Goal: Information Seeking & Learning: Learn about a topic

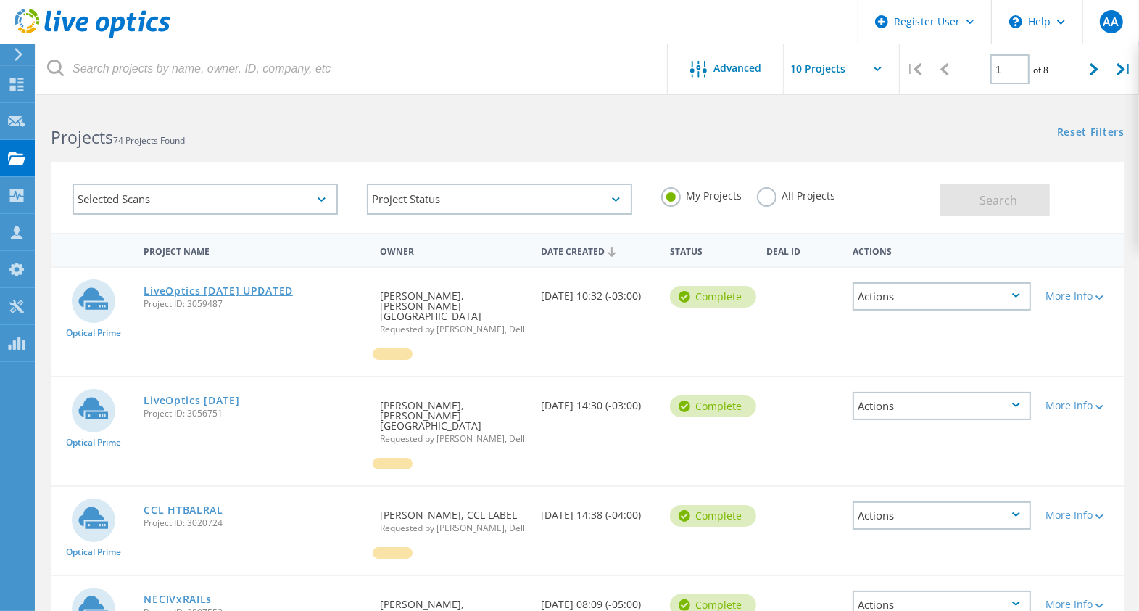
click at [199, 296] on link "LiveOptics [DATE] UPDATED" at bounding box center [218, 291] width 149 height 10
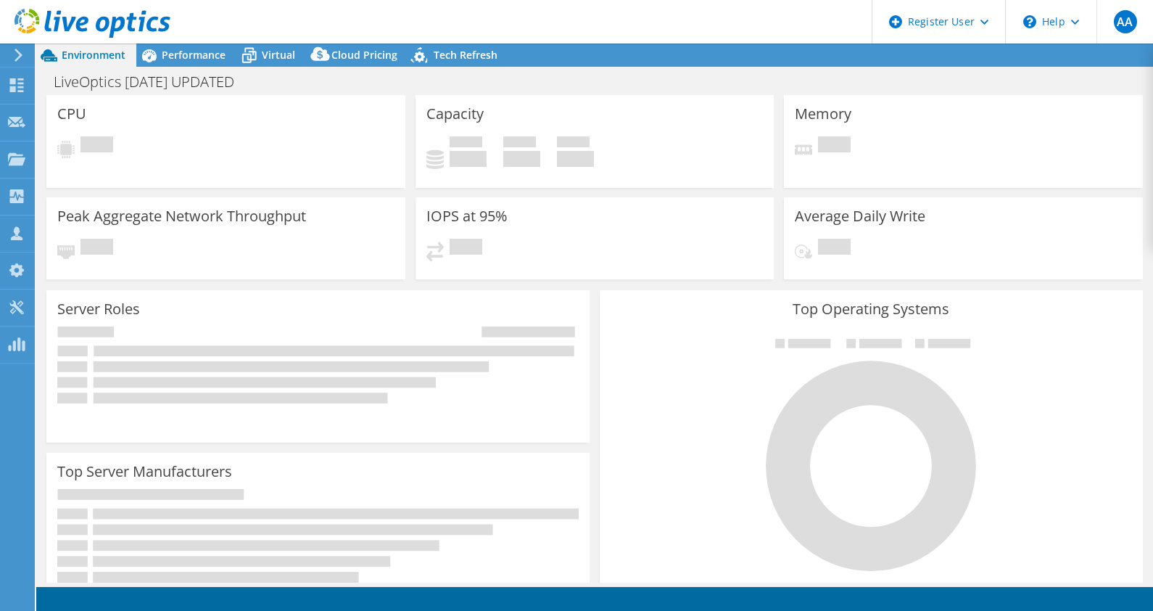
select select "[GEOGRAPHIC_DATA]"
select select "CAD"
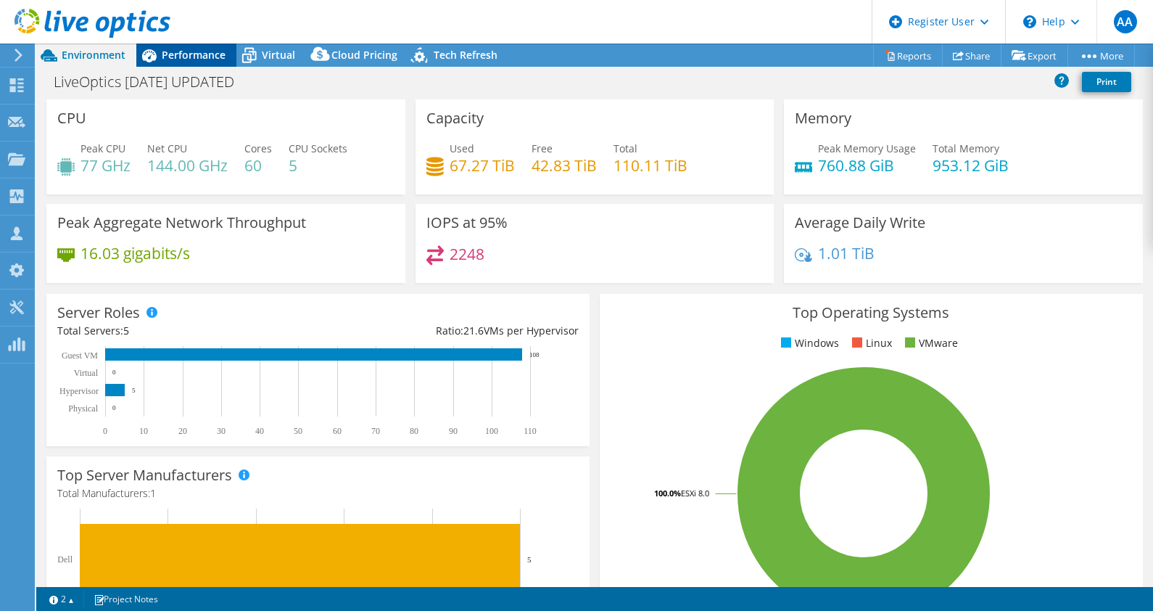
click at [186, 66] on div "Performance" at bounding box center [186, 55] width 100 height 23
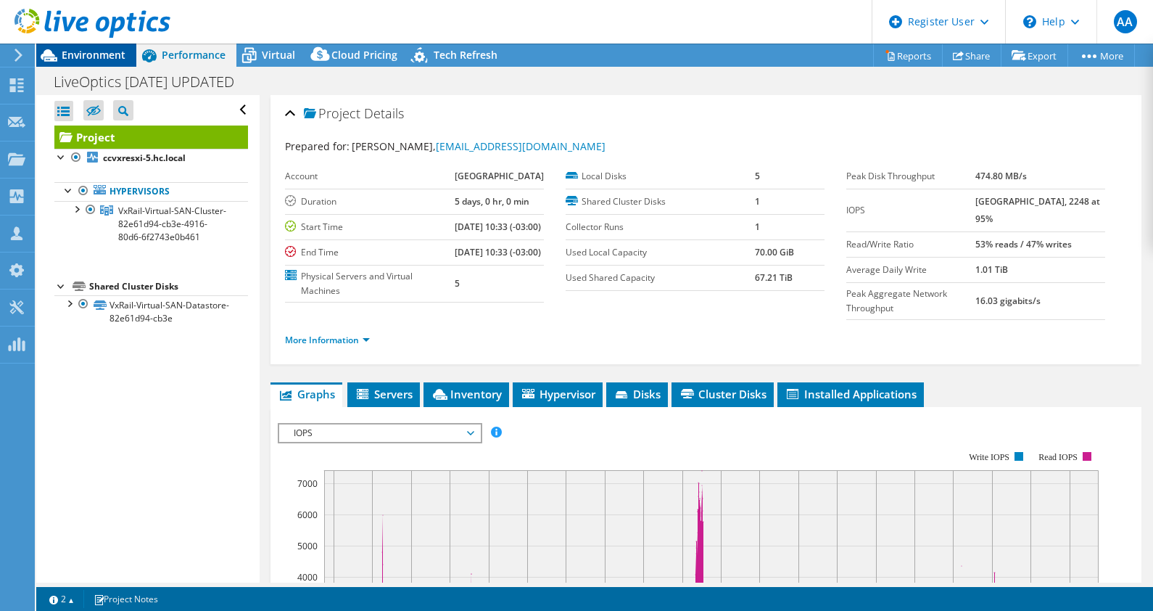
click at [102, 64] on div "Environment" at bounding box center [86, 55] width 100 height 23
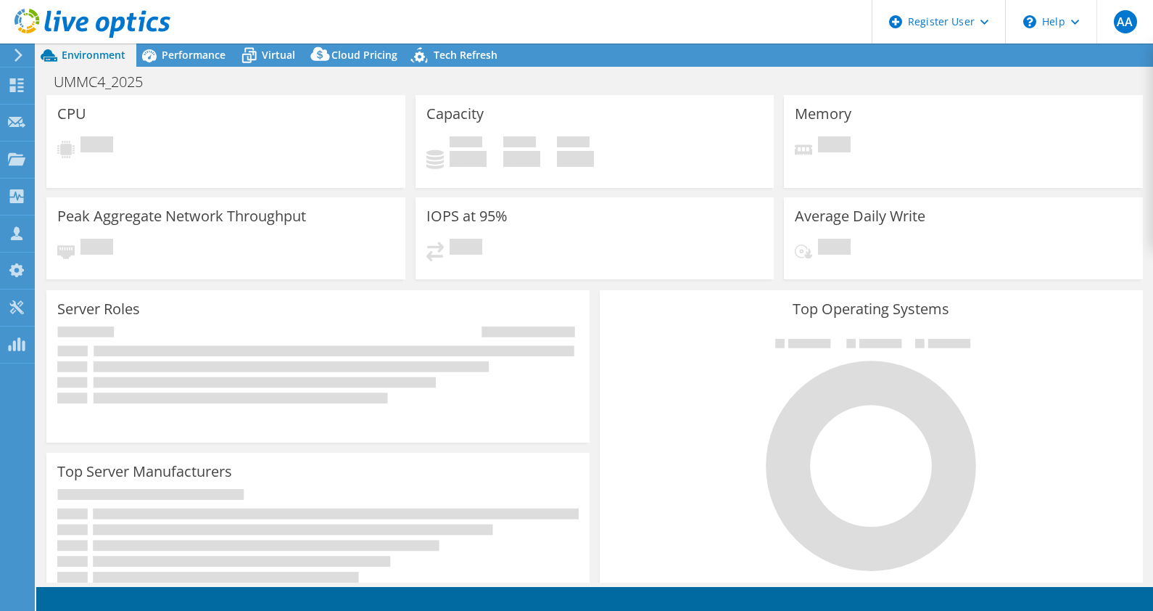
select select "USD"
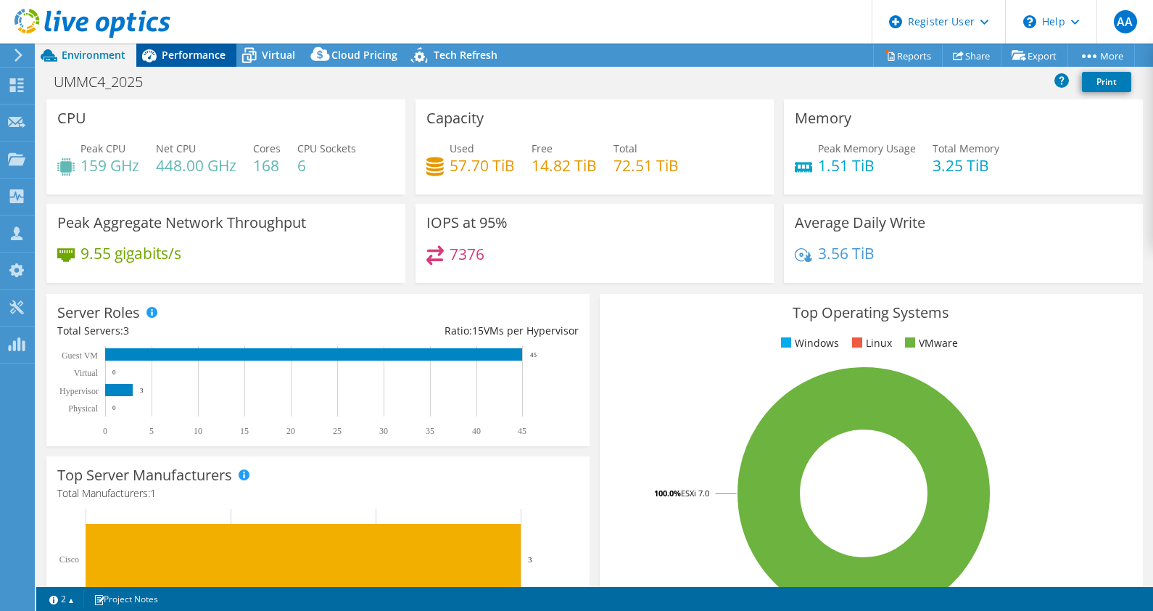
click at [178, 57] on span "Performance" at bounding box center [194, 55] width 64 height 14
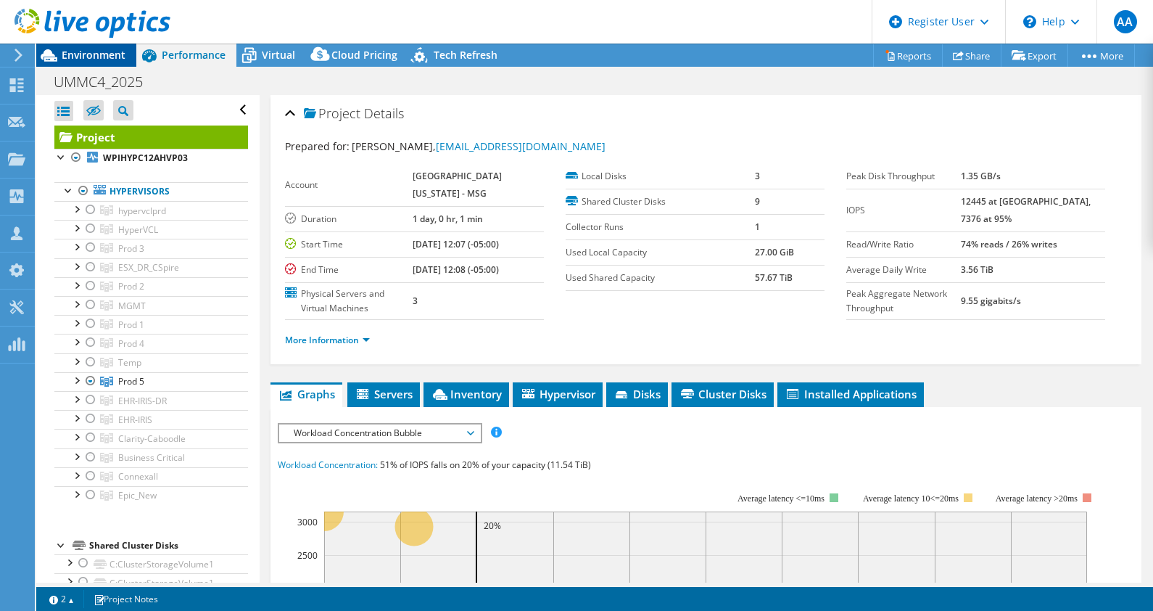
click at [95, 57] on span "Environment" at bounding box center [94, 55] width 64 height 14
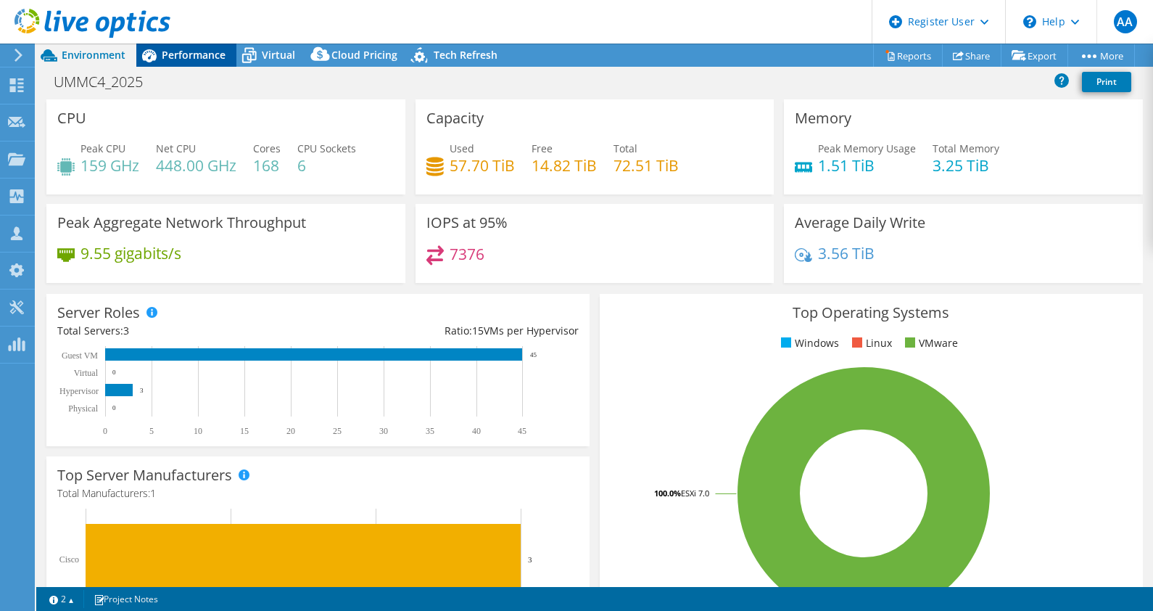
click at [208, 53] on span "Performance" at bounding box center [194, 55] width 64 height 14
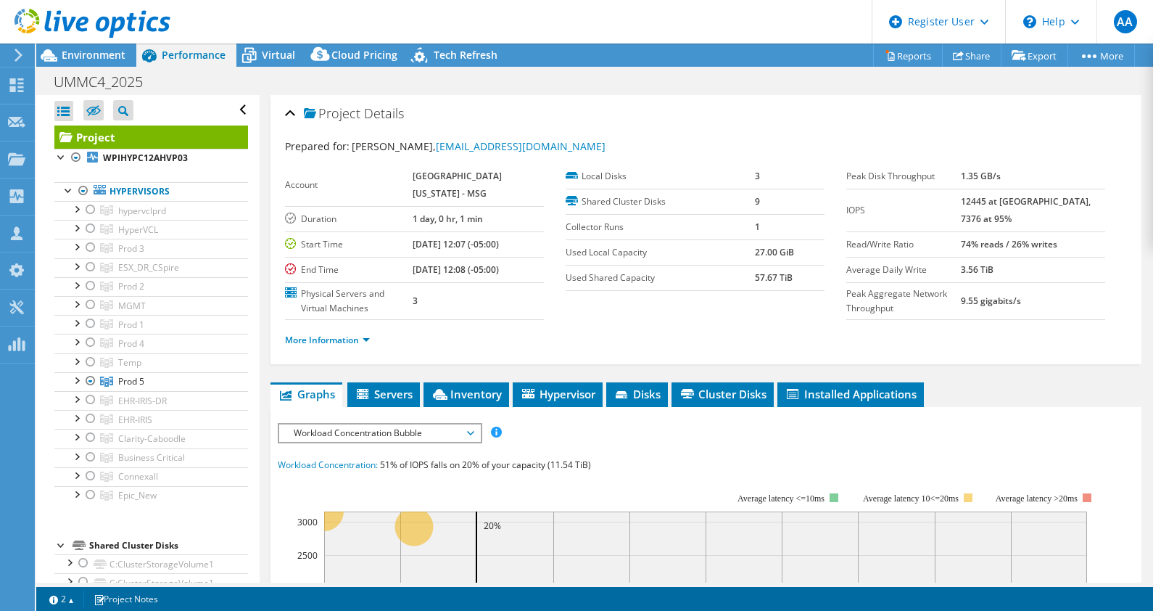
click at [363, 332] on li "More Information" at bounding box center [332, 340] width 94 height 16
click at [365, 342] on link "More Information" at bounding box center [327, 340] width 85 height 12
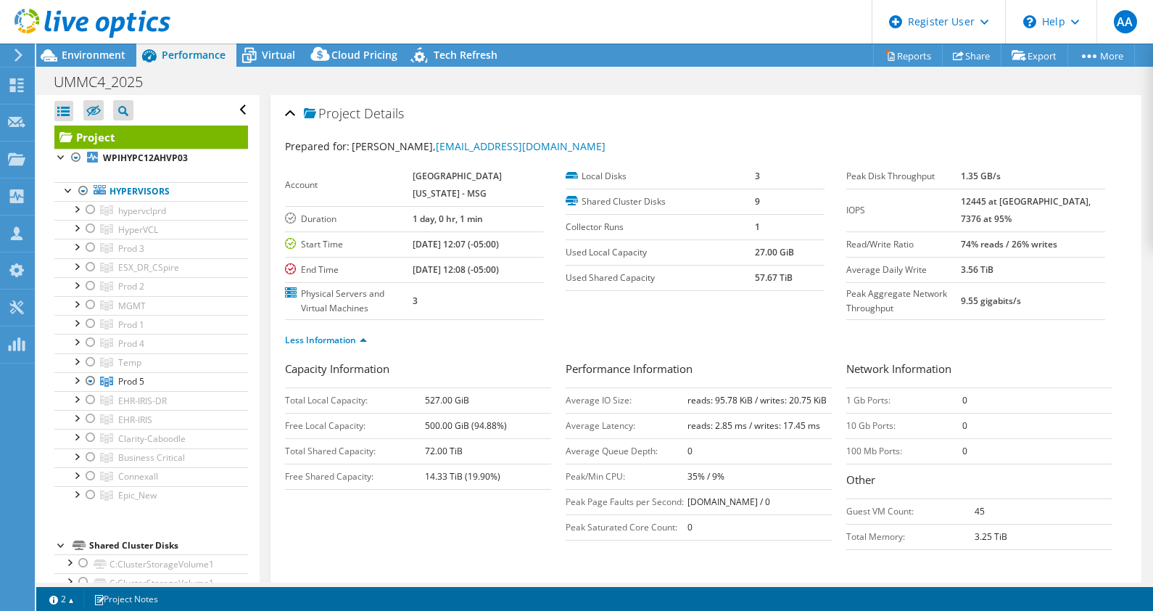
click at [67, 46] on div at bounding box center [85, 24] width 170 height 49
click at [74, 52] on span "Environment" at bounding box center [94, 55] width 64 height 14
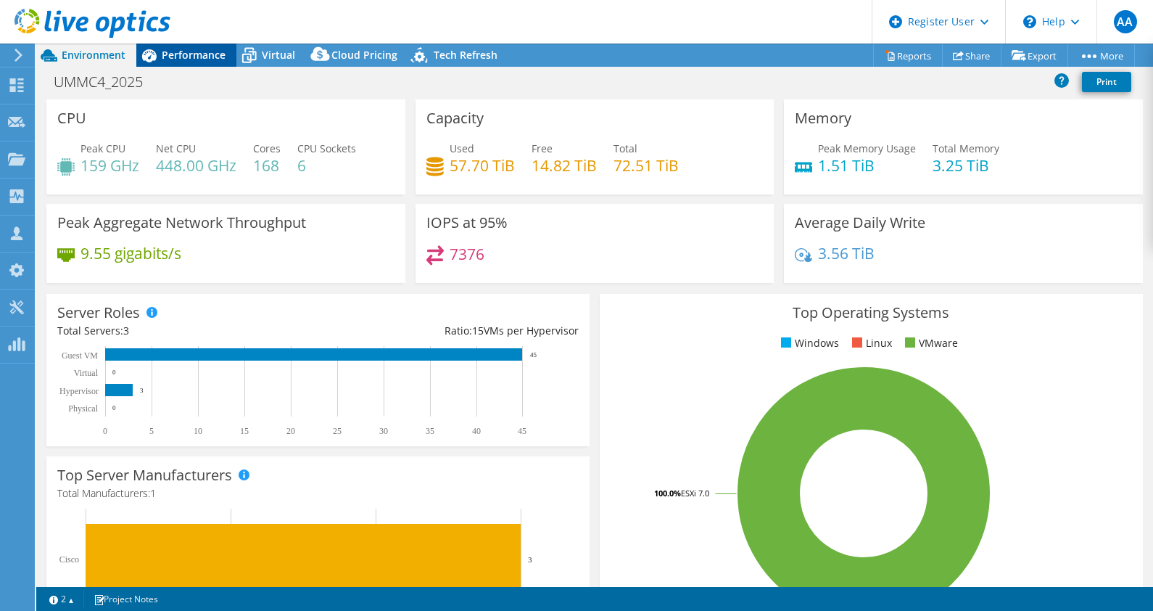
click at [181, 58] on span "Performance" at bounding box center [194, 55] width 64 height 14
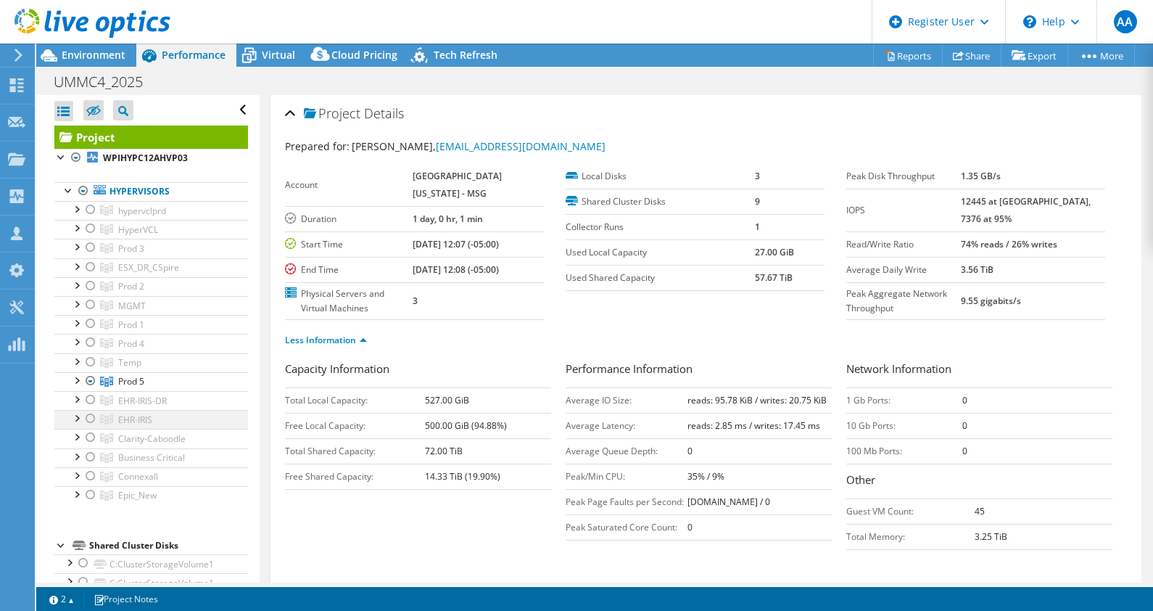
click at [73, 415] on div at bounding box center [76, 417] width 15 height 15
click at [91, 417] on div at bounding box center [90, 418] width 15 height 17
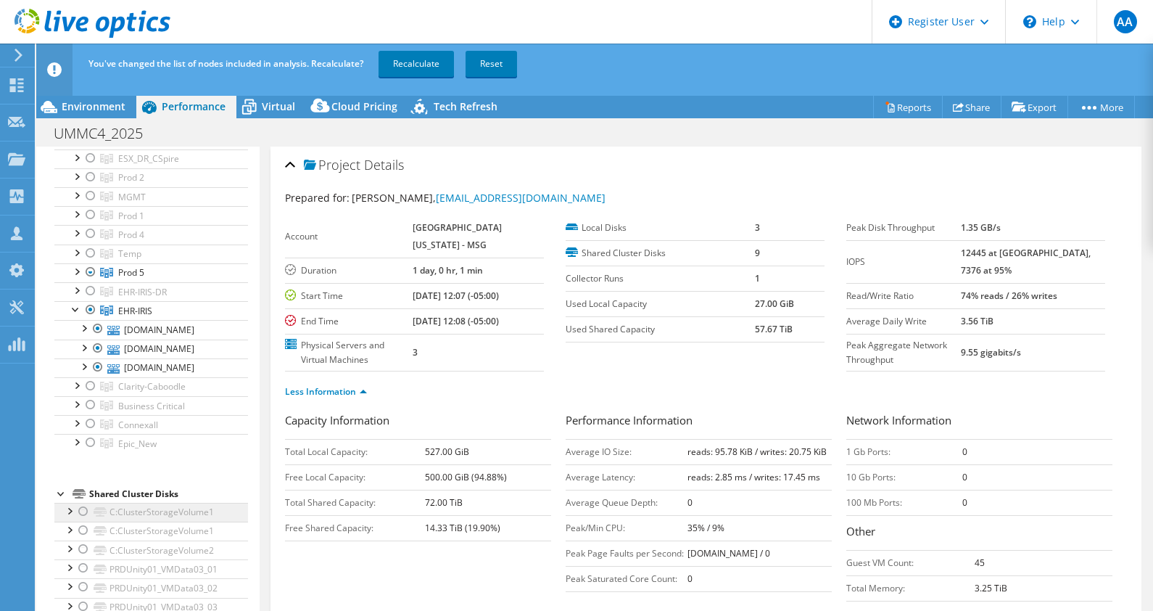
scroll to position [161, 0]
click at [91, 434] on div at bounding box center [90, 441] width 15 height 17
click at [424, 70] on link "Recalculate" at bounding box center [416, 64] width 75 height 26
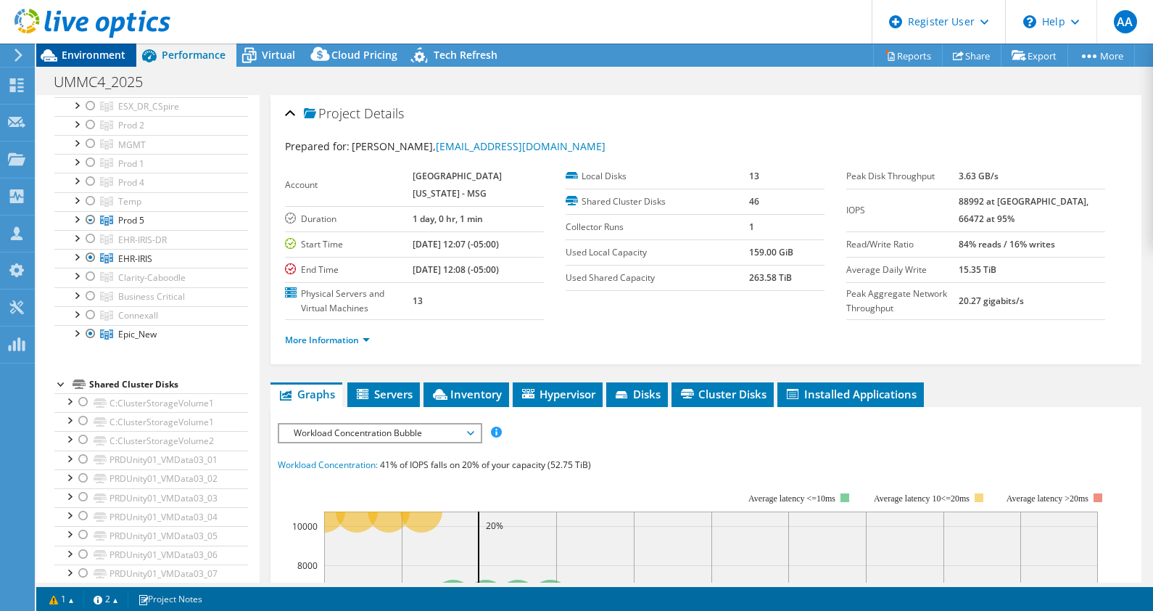
click at [99, 59] on span "Environment" at bounding box center [94, 55] width 64 height 14
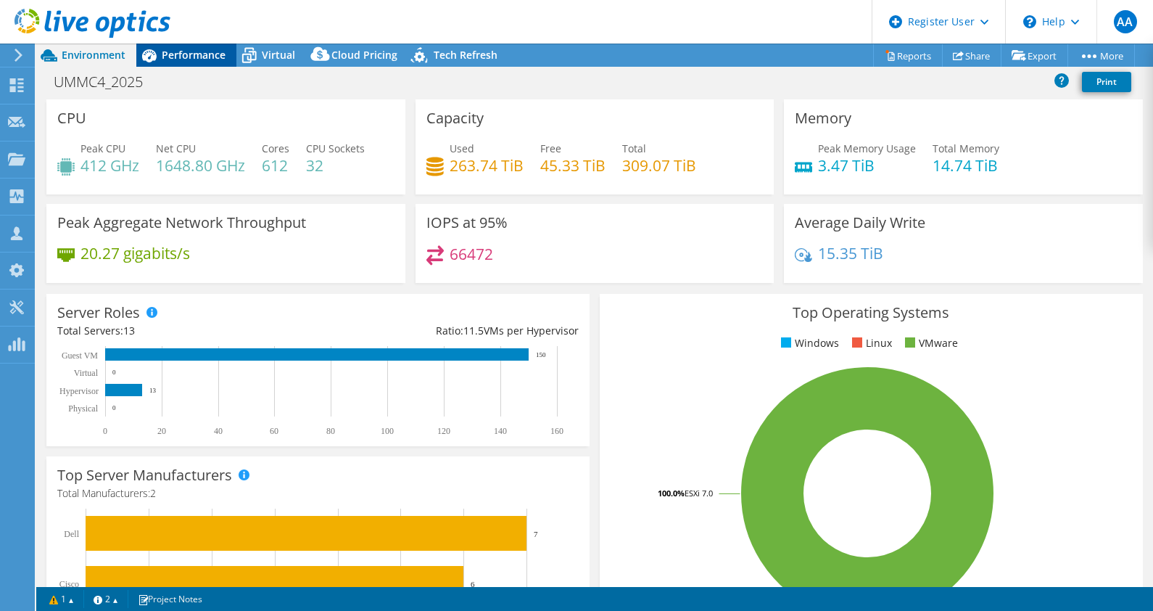
click at [189, 57] on span "Performance" at bounding box center [194, 55] width 64 height 14
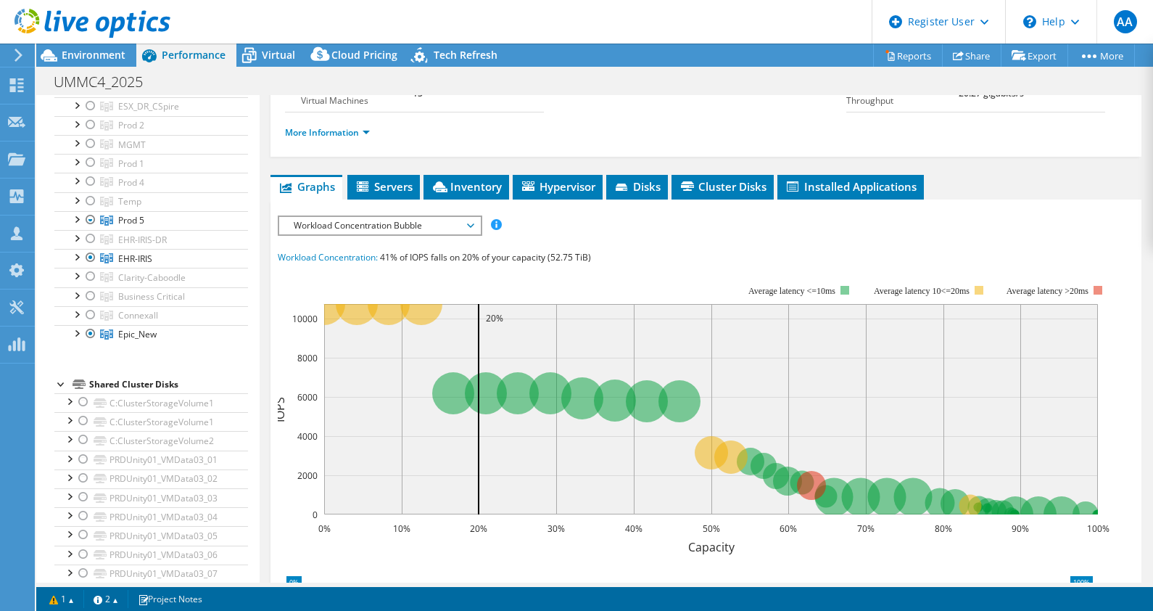
scroll to position [0, 0]
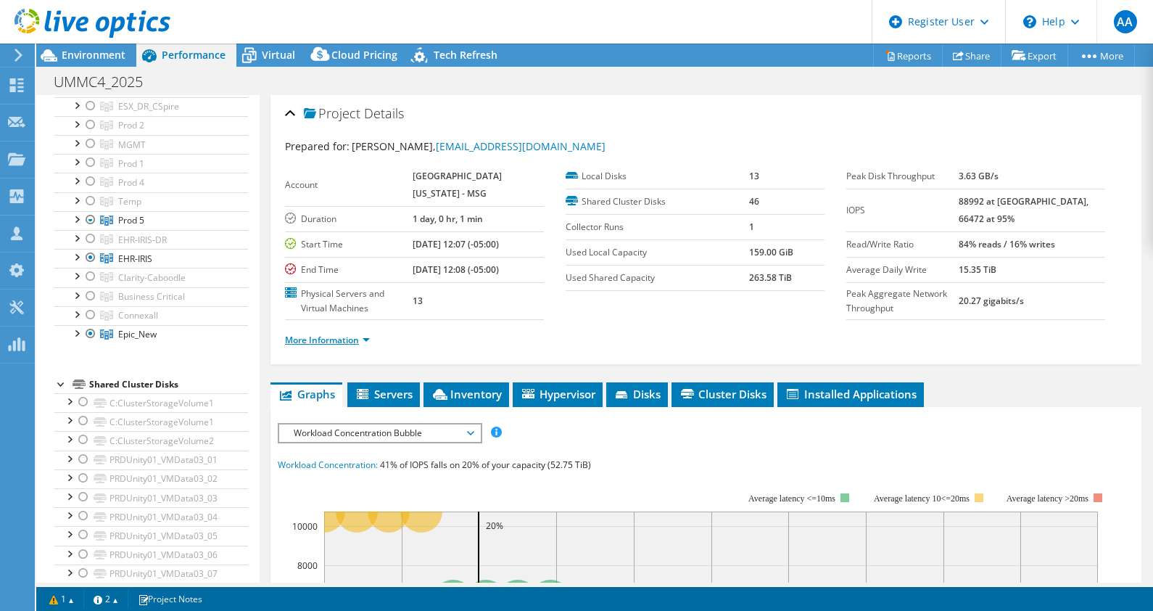
click at [363, 337] on link "More Information" at bounding box center [327, 340] width 85 height 12
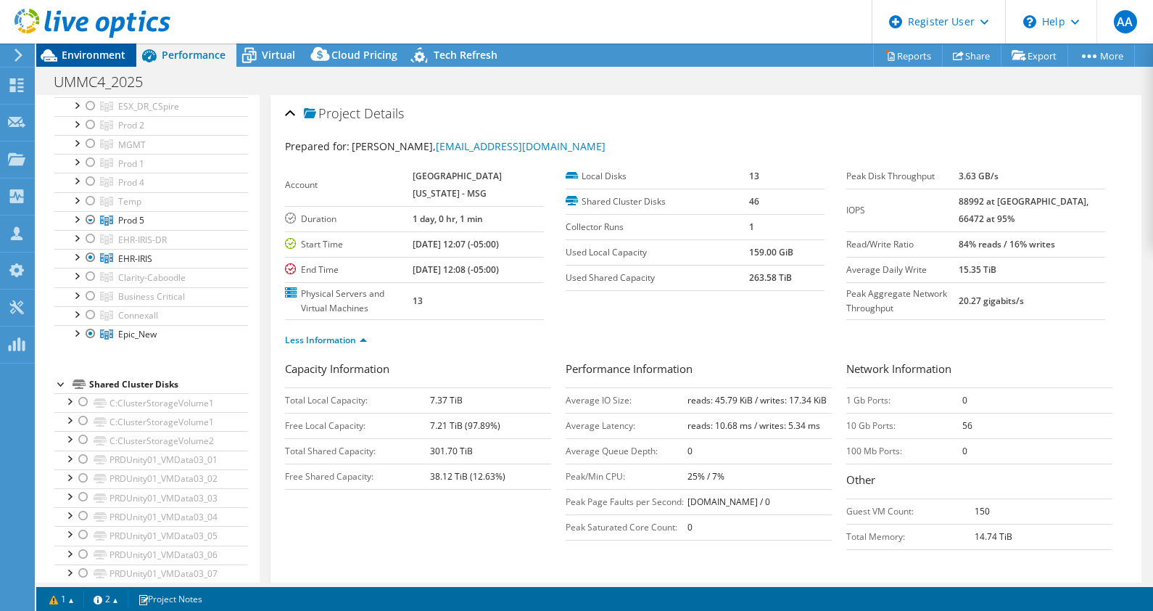
click at [78, 55] on span "Environment" at bounding box center [94, 55] width 64 height 14
